Goal: Task Accomplishment & Management: Manage account settings

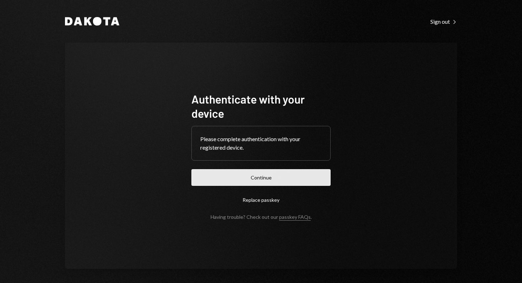
click at [252, 178] on button "Continue" at bounding box center [260, 177] width 139 height 17
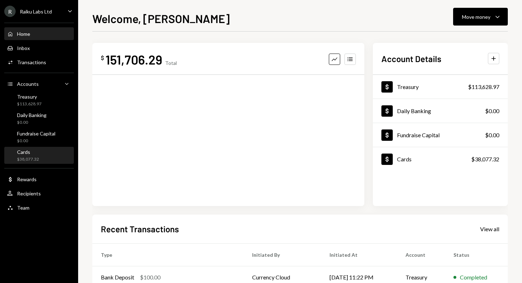
click at [31, 157] on div "$38,077.32" at bounding box center [28, 160] width 22 height 6
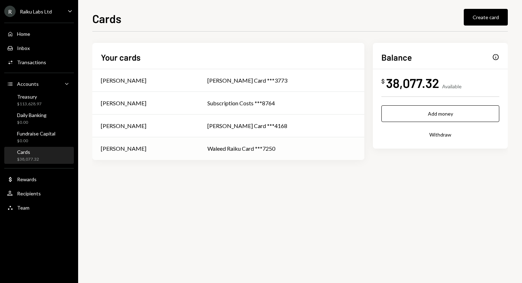
click at [246, 151] on div "Waleed Raiku Card ***7250" at bounding box center [281, 148] width 148 height 9
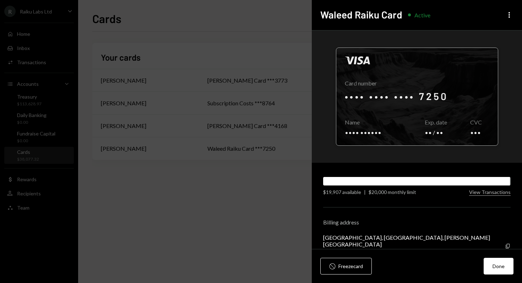
click at [429, 117] on div at bounding box center [416, 97] width 161 height 98
